Goal: Information Seeking & Learning: Learn about a topic

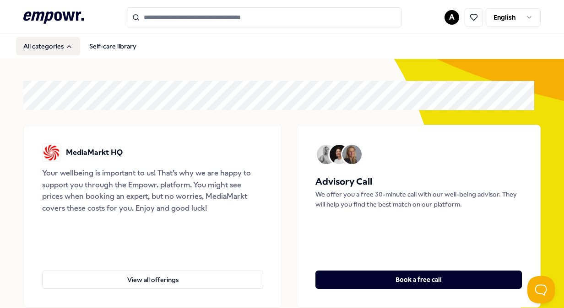
click at [74, 50] on button "All categories" at bounding box center [48, 46] width 64 height 18
click at [73, 50] on button "All categories" at bounding box center [48, 46] width 64 height 18
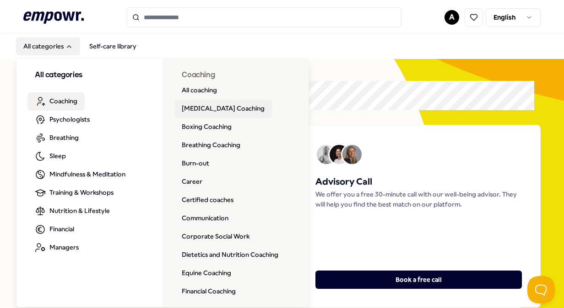
click at [206, 107] on link "[MEDICAL_DATA] Coaching" at bounding box center [222, 109] width 97 height 18
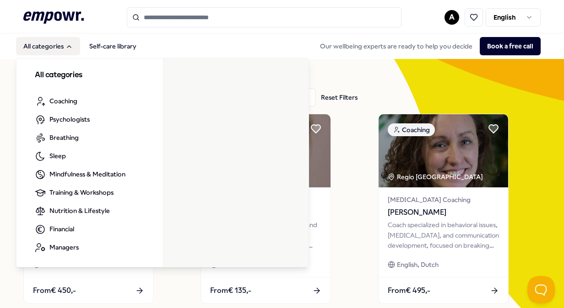
click at [73, 43] on button "All categories" at bounding box center [48, 46] width 64 height 18
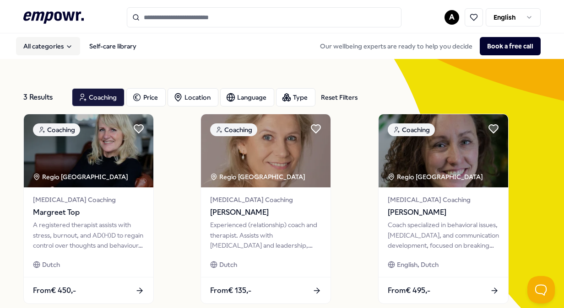
click at [72, 47] on icon "Main" at bounding box center [68, 46] width 7 height 7
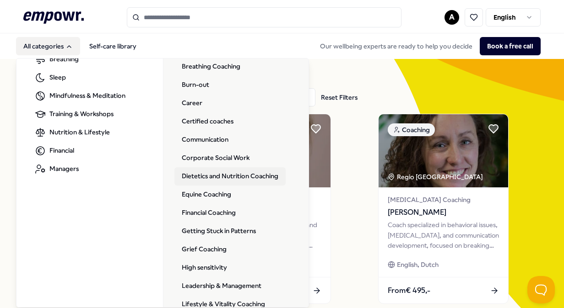
scroll to position [92, 0]
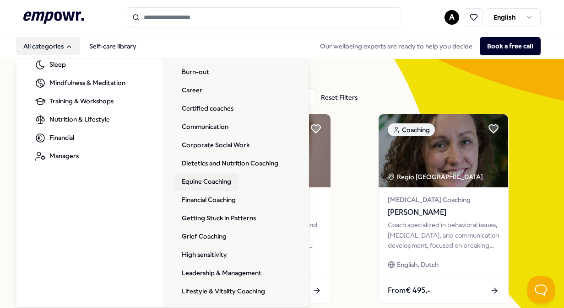
click at [221, 188] on link "Equine Coaching" at bounding box center [206, 182] width 64 height 18
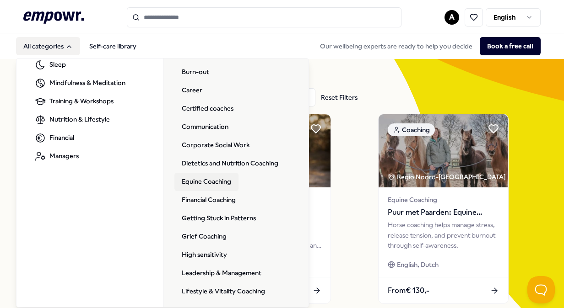
scroll to position [137, 0]
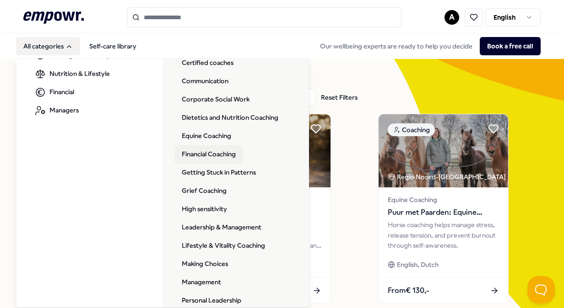
click at [220, 157] on link "Financial Coaching" at bounding box center [208, 154] width 69 height 18
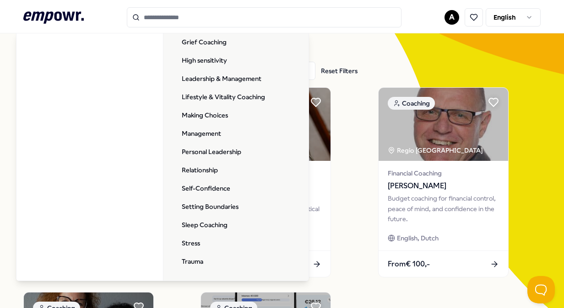
scroll to position [46, 0]
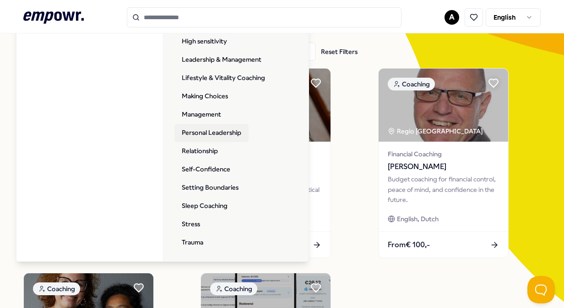
click at [216, 130] on link "Personal Leadership" at bounding box center [211, 133] width 74 height 18
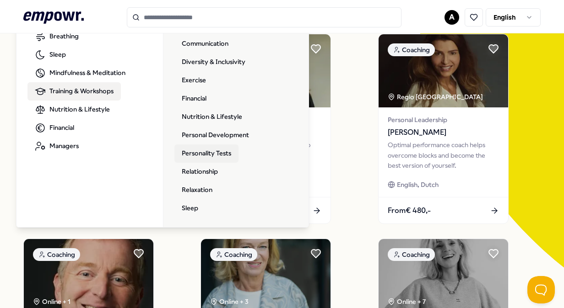
scroll to position [92, 0]
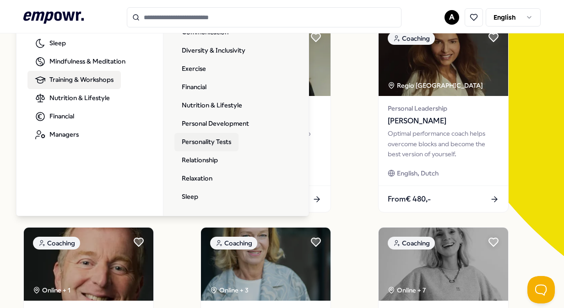
click at [199, 147] on link "Personality Tests" at bounding box center [206, 142] width 64 height 18
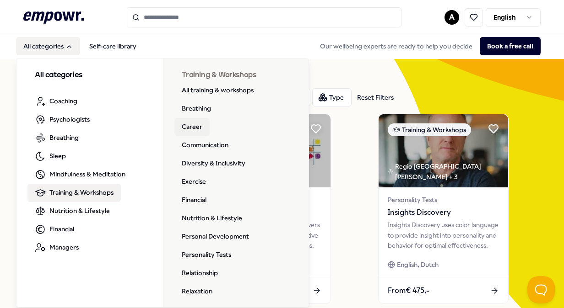
click at [195, 126] on link "Career" at bounding box center [191, 127] width 35 height 18
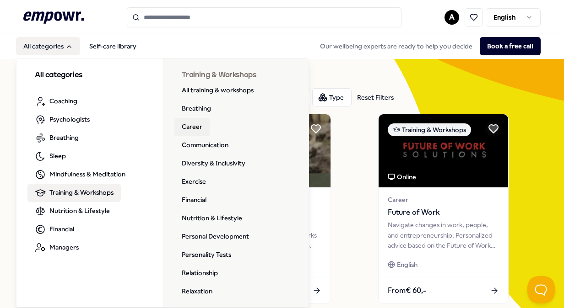
click at [183, 126] on link "Career" at bounding box center [191, 127] width 35 height 18
click at [235, 92] on link "All training & workshops" at bounding box center [217, 90] width 86 height 18
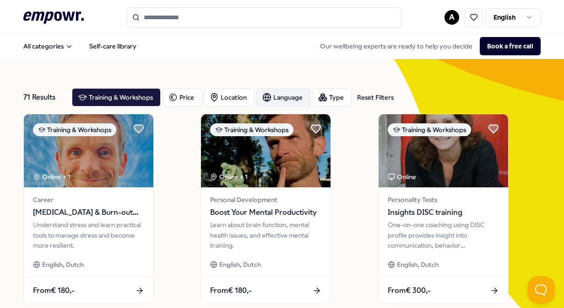
click at [271, 99] on div "Language" at bounding box center [283, 97] width 54 height 18
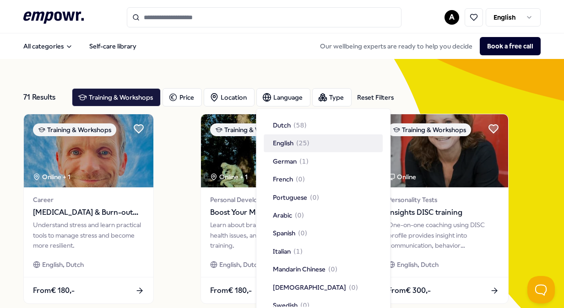
click at [298, 141] on span "( 25 )" at bounding box center [302, 144] width 13 height 10
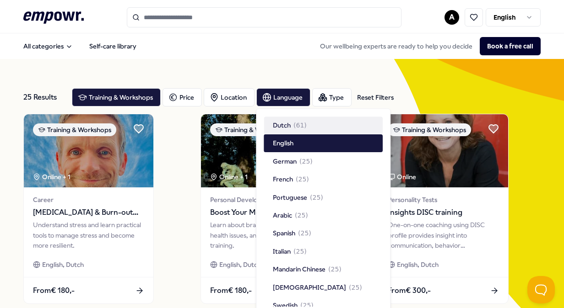
click at [268, 45] on div "All categories Self-care library Our wellbeing experts are ready to help you de…" at bounding box center [281, 46] width 517 height 22
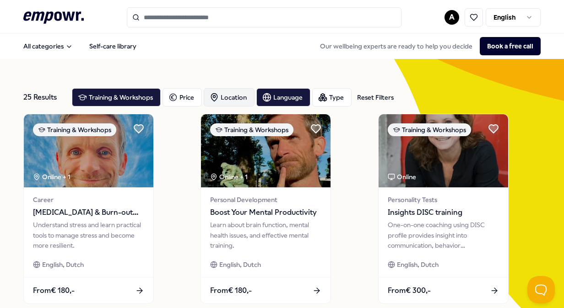
click at [229, 93] on div "Location" at bounding box center [229, 97] width 51 height 18
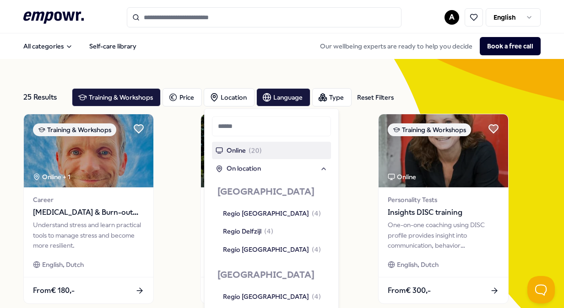
click at [234, 152] on span "Online" at bounding box center [235, 150] width 19 height 10
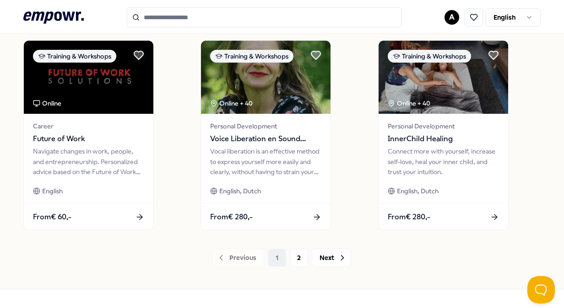
scroll to position [714, 0]
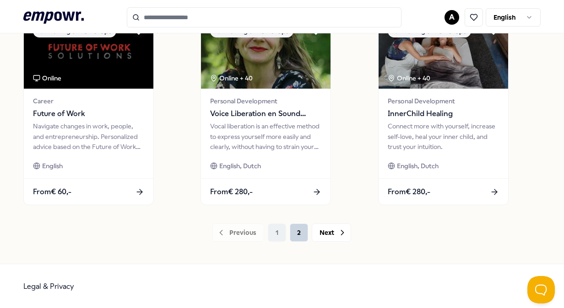
click at [299, 226] on button "2" at bounding box center [299, 233] width 18 height 18
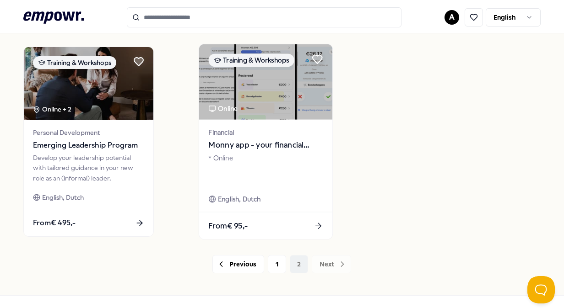
scroll to position [463, 0]
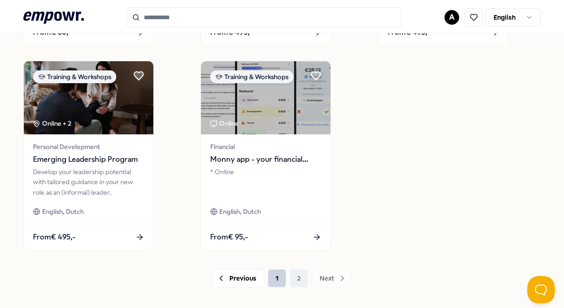
click at [279, 280] on button "1" at bounding box center [277, 278] width 18 height 18
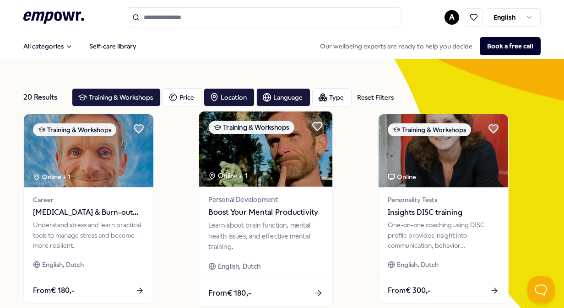
click at [304, 196] on span "Personal Development" at bounding box center [266, 199] width 114 height 11
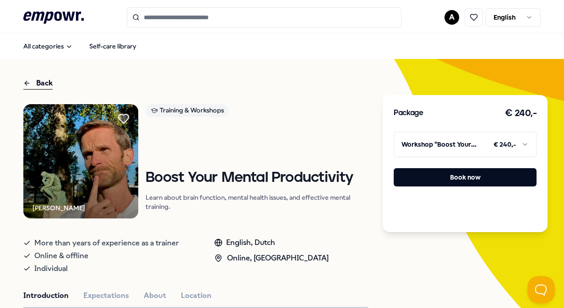
click at [124, 115] on icon at bounding box center [123, 118] width 10 height 9
click at [31, 81] on div "Back" at bounding box center [37, 83] width 29 height 12
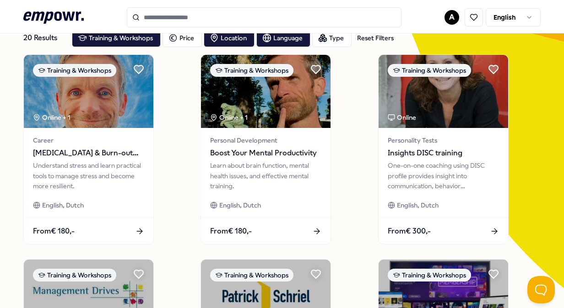
scroll to position [46, 0]
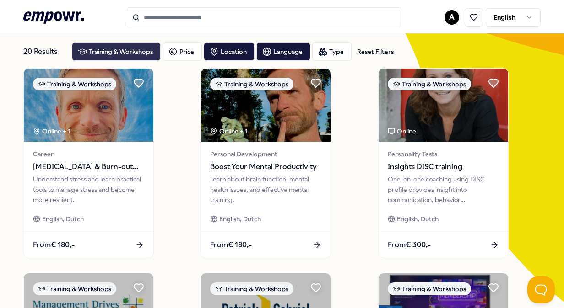
click at [127, 44] on div "Training & Workshops" at bounding box center [116, 52] width 89 height 18
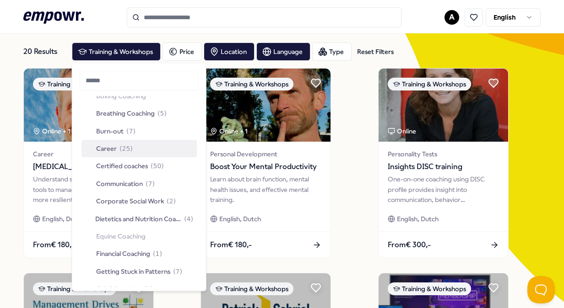
click at [150, 150] on div "Career ( 25 )" at bounding box center [138, 148] width 115 height 17
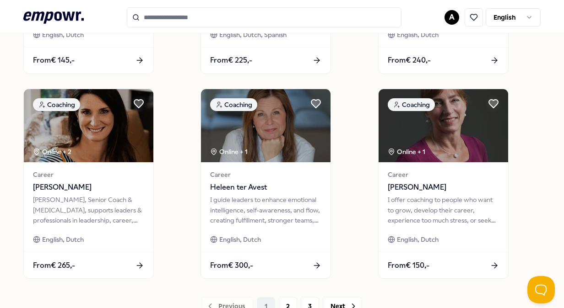
scroll to position [686, 0]
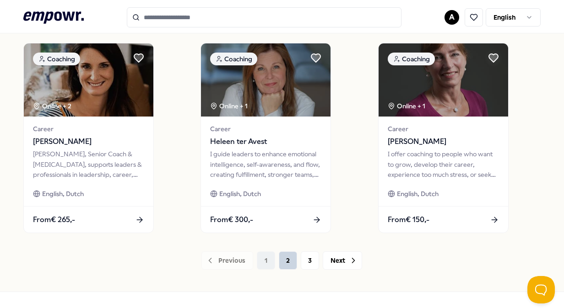
click at [279, 262] on button "2" at bounding box center [288, 261] width 18 height 18
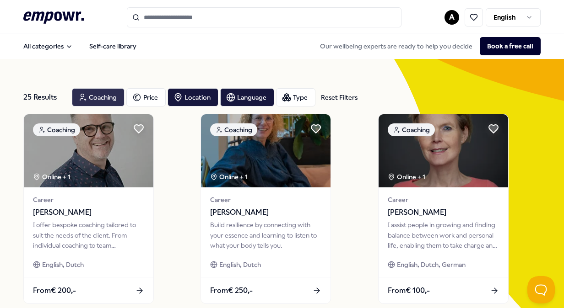
drag, startPoint x: 89, startPoint y: 95, endPoint x: 95, endPoint y: 102, distance: 9.7
click at [89, 96] on div "Coaching" at bounding box center [98, 97] width 53 height 18
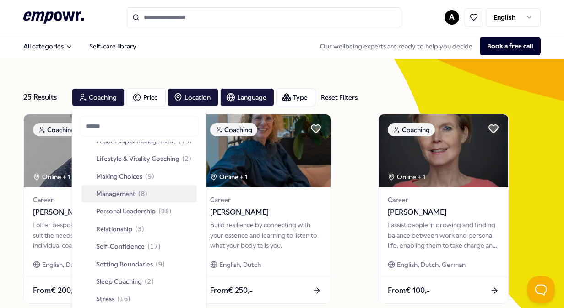
scroll to position [320, 0]
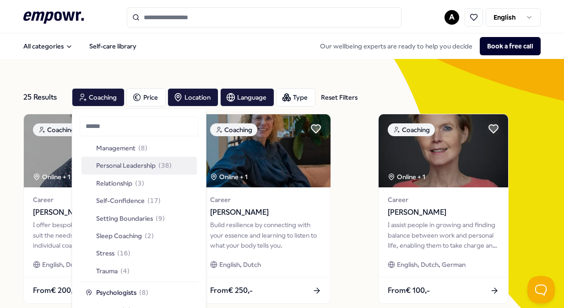
click at [150, 166] on span "Personal Leadership" at bounding box center [125, 166] width 59 height 10
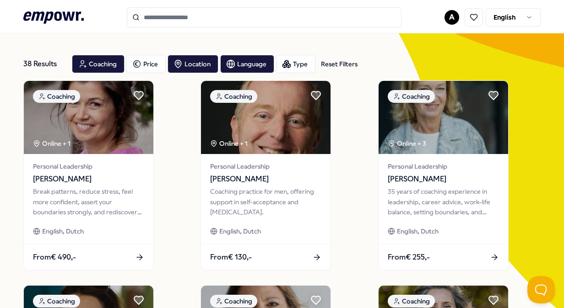
scroll to position [46, 0]
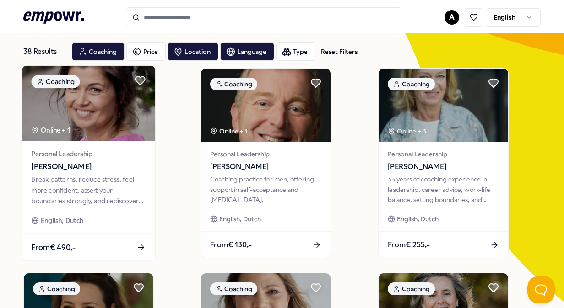
click at [135, 201] on div "Break patterns, reduce stress, feel more confident, assert your boundaries stro…" at bounding box center [89, 191] width 114 height 32
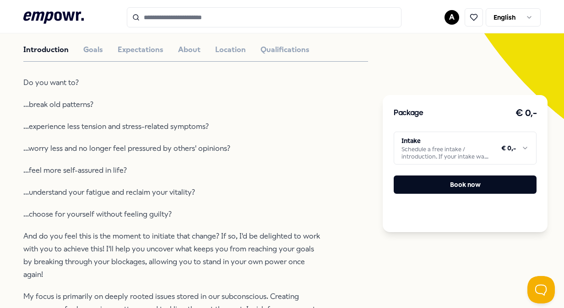
scroll to position [275, 0]
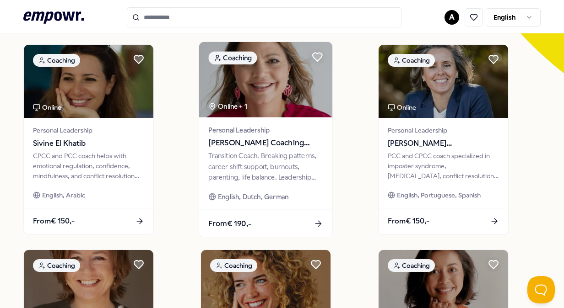
scroll to position [320, 0]
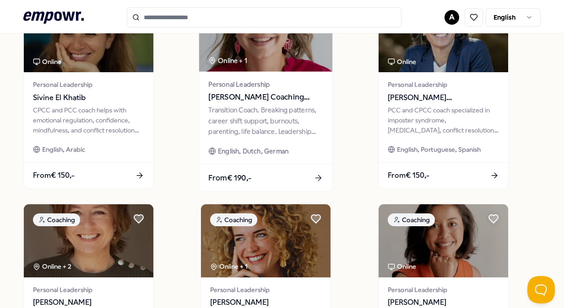
click at [302, 112] on div "Transition Coach. Breaking patterns, career shift support, burnouts, parenting,…" at bounding box center [266, 121] width 114 height 32
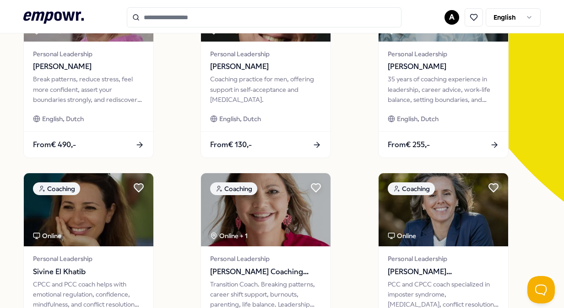
scroll to position [183, 0]
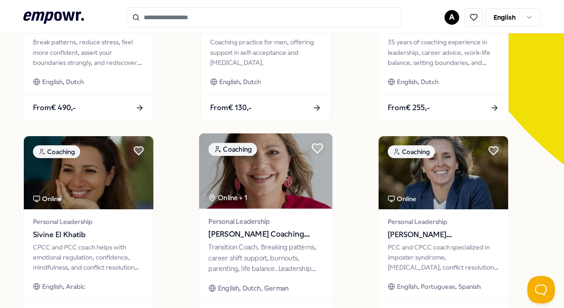
click at [320, 151] on icon at bounding box center [317, 149] width 12 height 12
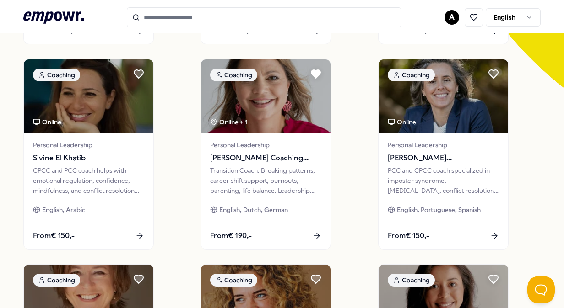
scroll to position [275, 0]
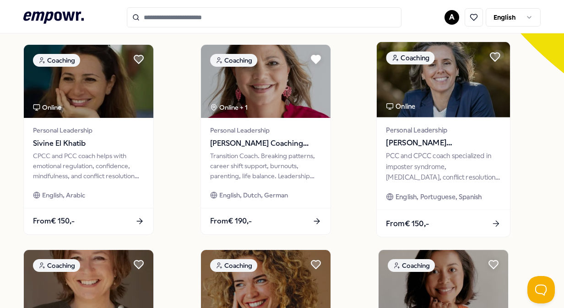
click at [455, 151] on div "PCC and CPCC coach specialized in imposter syndrome, [MEDICAL_DATA], conflict r…" at bounding box center [443, 167] width 114 height 32
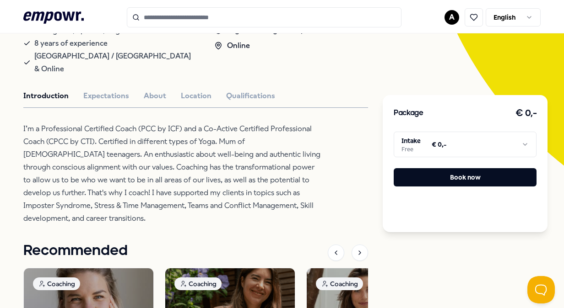
scroll to position [196, 0]
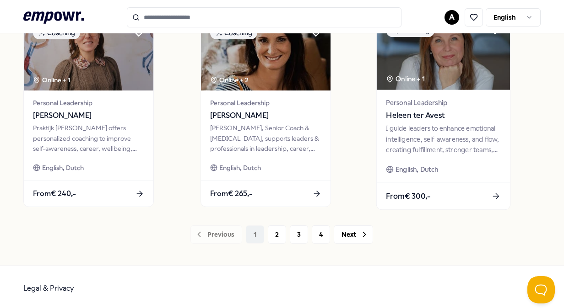
scroll to position [714, 0]
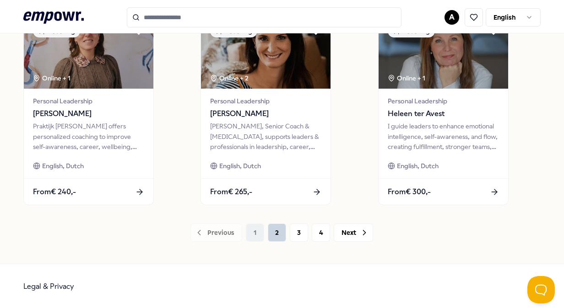
click at [276, 230] on button "2" at bounding box center [277, 233] width 18 height 18
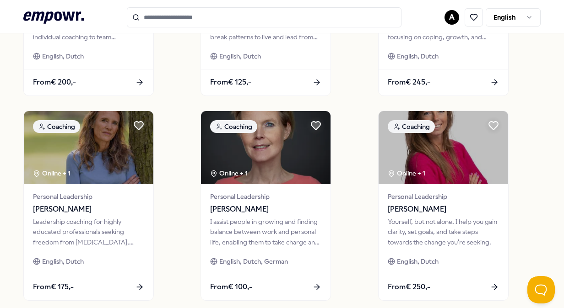
scroll to position [394, 0]
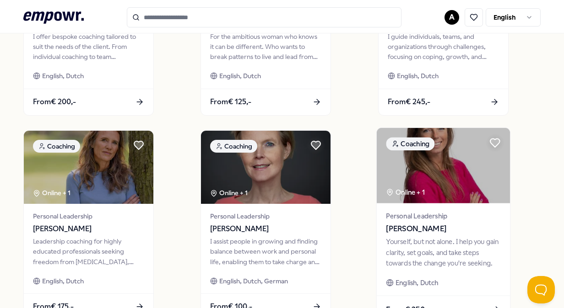
click at [400, 239] on div "Yourself, but not alone. I help you gain clarity, set goals, and take steps tow…" at bounding box center [443, 253] width 114 height 32
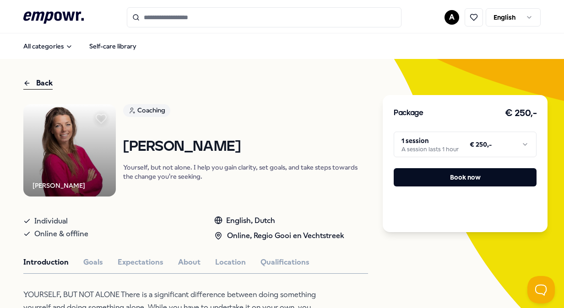
click at [97, 117] on icon at bounding box center [101, 118] width 10 height 9
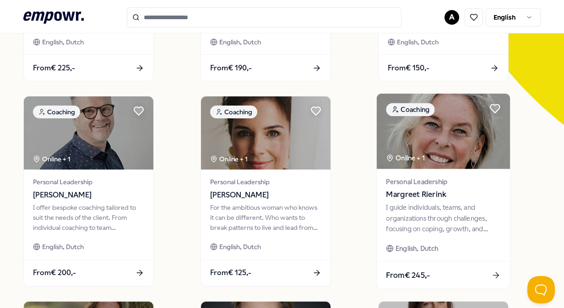
scroll to position [229, 0]
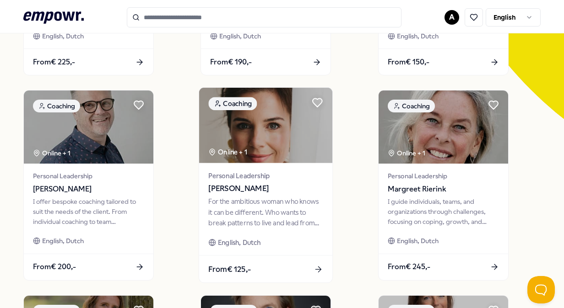
click at [308, 199] on div "For the ambitious woman who knows it can be different. Who wants to break patte…" at bounding box center [266, 213] width 114 height 32
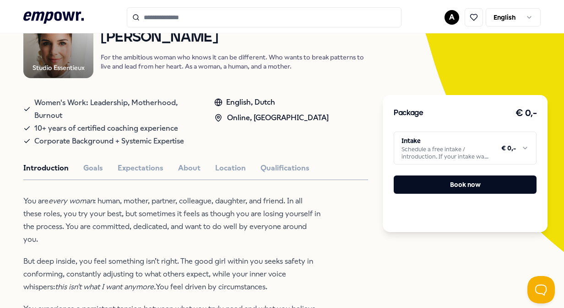
scroll to position [46, 0]
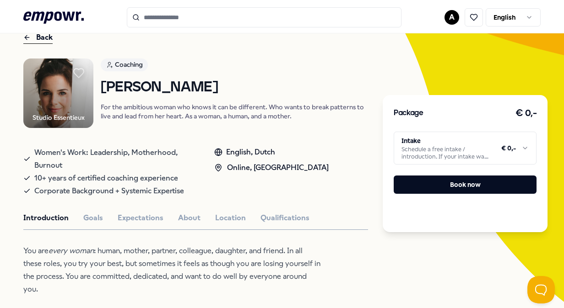
click at [76, 71] on icon at bounding box center [79, 73] width 10 height 9
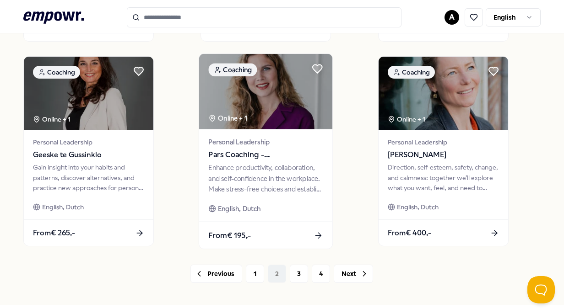
scroll to position [686, 0]
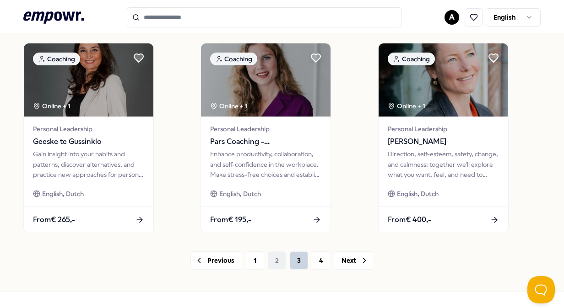
click at [296, 262] on button "3" at bounding box center [299, 261] width 18 height 18
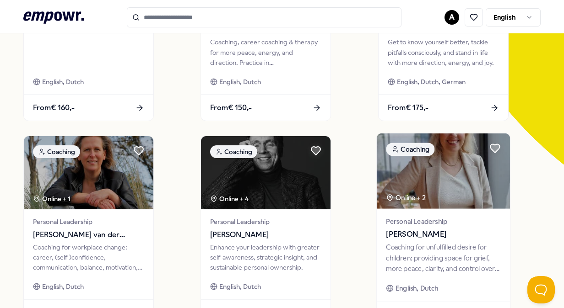
scroll to position [229, 0]
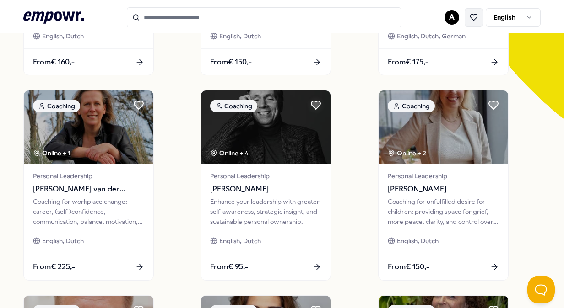
click at [464, 22] on button at bounding box center [473, 17] width 18 height 18
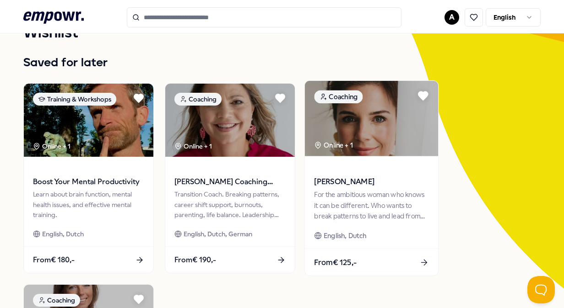
scroll to position [105, 0]
